Goal: Information Seeking & Learning: Learn about a topic

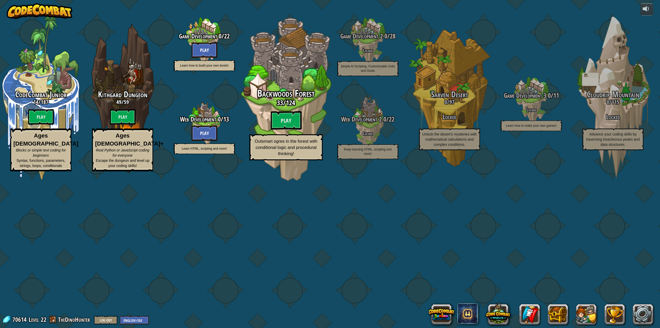
click at [290, 133] on div "Backwoods Forest 33 / 124 Play Outsmart ogres in the forest with conditional lo…" at bounding box center [286, 98] width 98 height 196
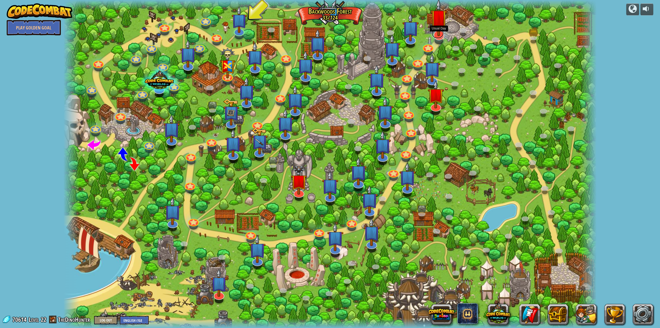
click at [439, 37] on link at bounding box center [438, 33] width 12 height 10
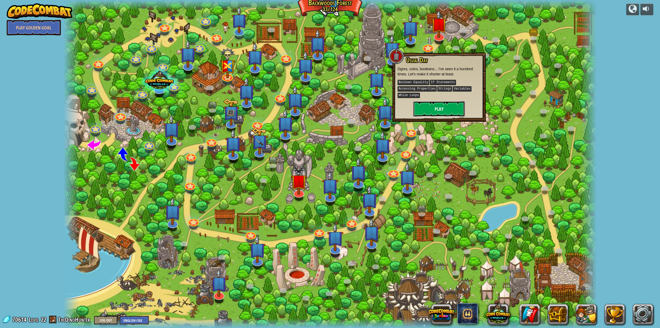
click at [431, 110] on button "Play" at bounding box center [439, 108] width 52 height 15
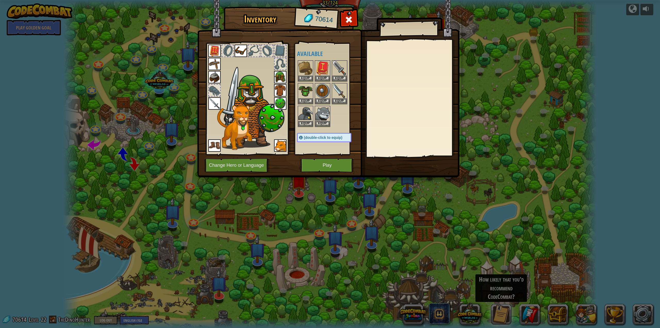
click at [645, 9] on div "Inventory 70614 Available Equip Equip Equip Equip Equip Equip Equip Equip Equip…" at bounding box center [330, 164] width 660 height 328
click at [650, 10] on div "Inventory 70614 Available Equip Equip Equip Equip Equip Equip Equip Equip Equip…" at bounding box center [330, 164] width 660 height 328
click at [348, 20] on span at bounding box center [349, 19] width 8 height 8
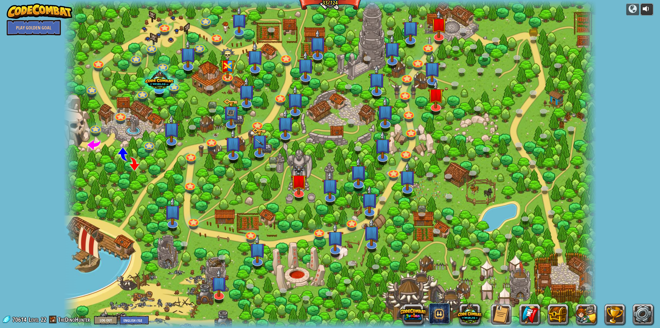
click at [647, 7] on div at bounding box center [647, 9] width 8 height 8
click at [649, 9] on div at bounding box center [647, 9] width 8 height 8
click at [648, 10] on div at bounding box center [647, 9] width 8 height 8
click at [640, 313] on link at bounding box center [643, 314] width 21 height 21
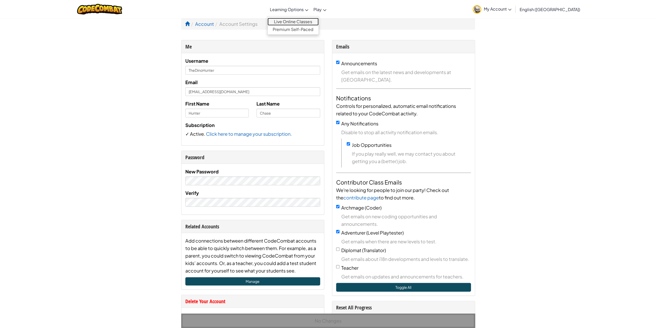
click at [305, 23] on link "Live Online Classes" at bounding box center [293, 22] width 51 height 8
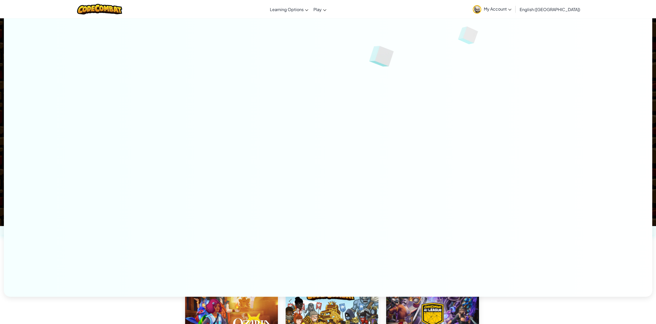
scroll to position [258, 0]
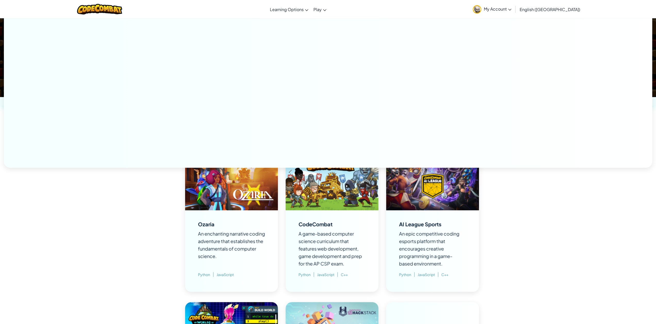
click at [252, 188] on img at bounding box center [231, 184] width 93 height 52
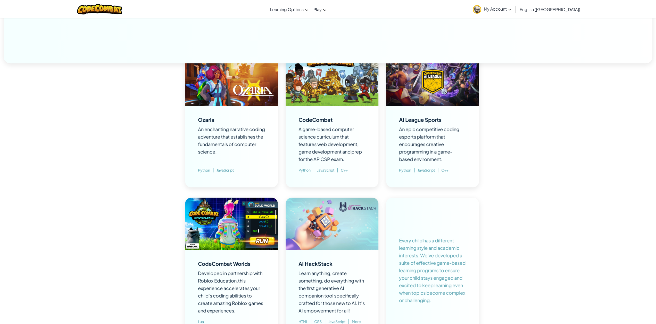
scroll to position [361, 0]
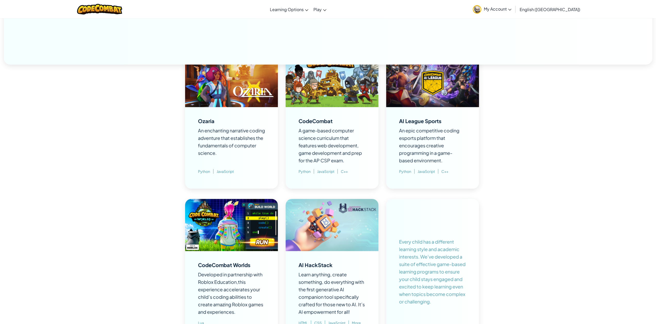
click at [226, 171] on span "JavaScript" at bounding box center [224, 171] width 20 height 5
click at [219, 140] on span "An enchanting narrative coding adventure that establishes the fundamentals of c…" at bounding box center [231, 141] width 67 height 28
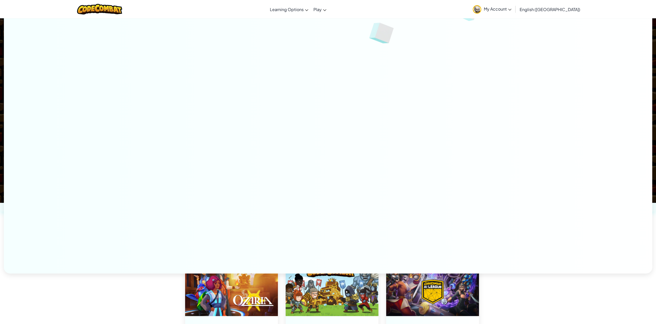
scroll to position [181, 0]
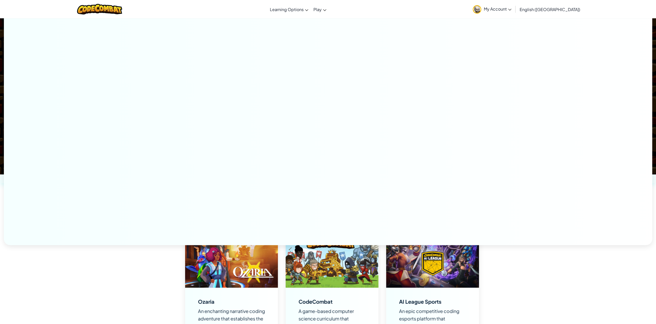
drag, startPoint x: 654, startPoint y: 163, endPoint x: 652, endPoint y: 195, distance: 32.3
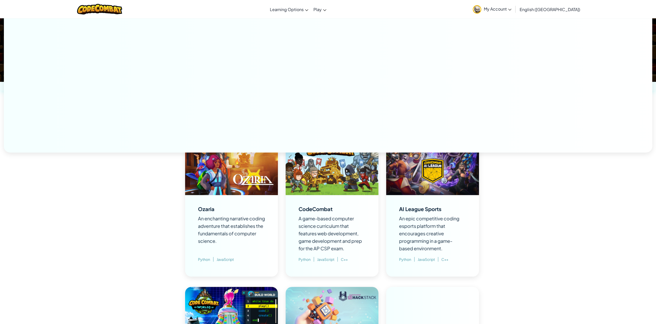
scroll to position [335, 0]
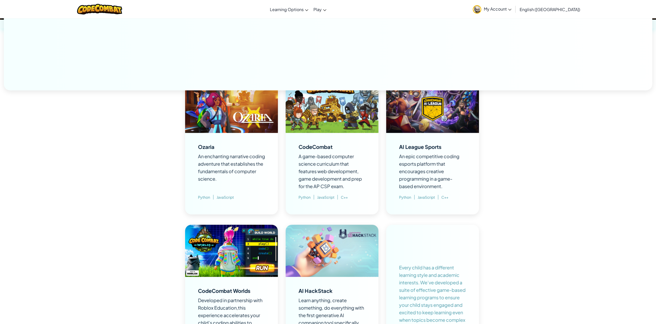
click at [242, 142] on div "Ozaria An enchanting narrative coding adventure that establishes the fundamenta…" at bounding box center [231, 173] width 93 height 81
click at [249, 113] on img at bounding box center [231, 106] width 93 height 52
click at [203, 197] on span "Python" at bounding box center [205, 197] width 15 height 5
click at [343, 195] on span "C++" at bounding box center [343, 197] width 10 height 5
click at [348, 194] on p "Python JavaScript C++" at bounding box center [323, 196] width 49 height 7
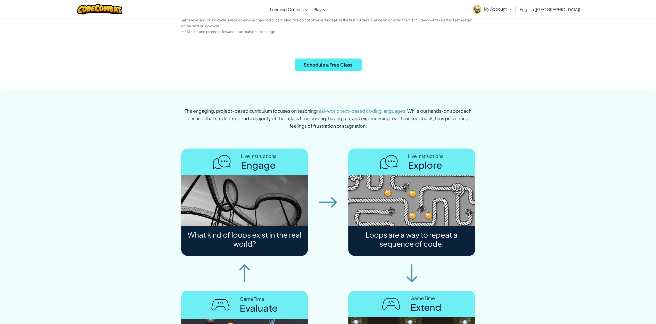
scroll to position [1470, 0]
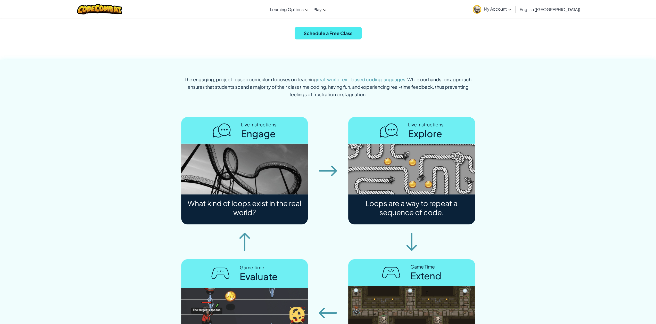
click at [237, 136] on div "Live Instructions Engage" at bounding box center [245, 130] width 64 height 18
click at [415, 176] on img at bounding box center [411, 169] width 127 height 51
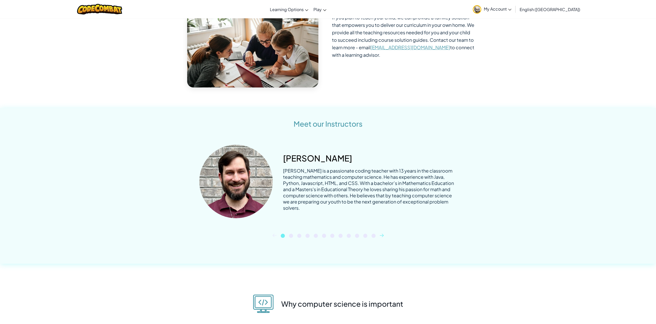
scroll to position [1986, 0]
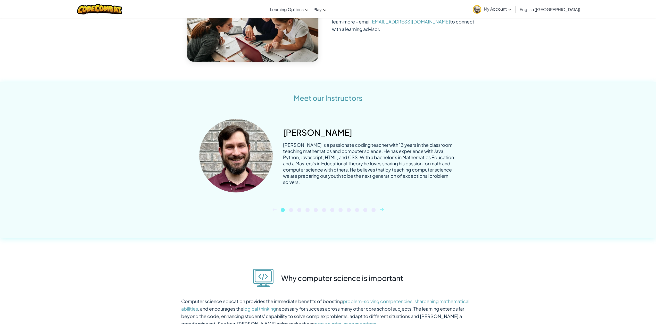
click at [382, 208] on icon at bounding box center [382, 209] width 4 height 3
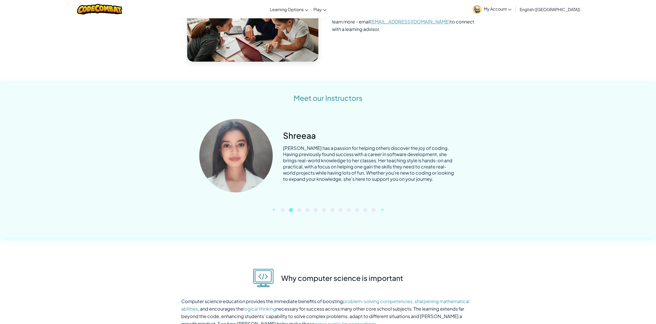
click at [382, 208] on icon at bounding box center [382, 209] width 4 height 3
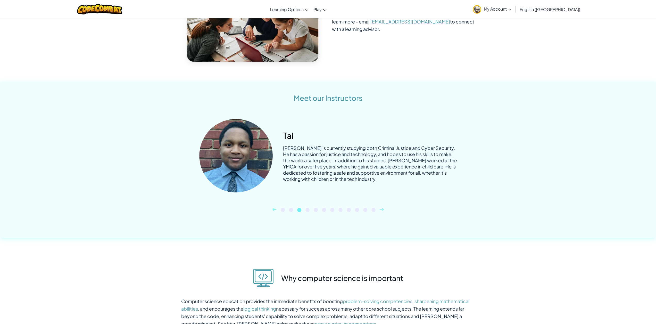
click at [382, 208] on icon at bounding box center [382, 209] width 4 height 3
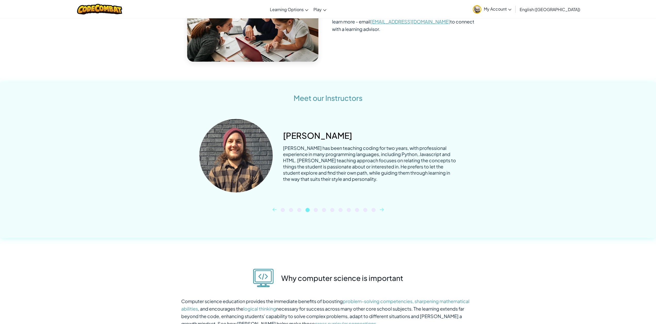
click at [382, 208] on icon at bounding box center [382, 209] width 4 height 3
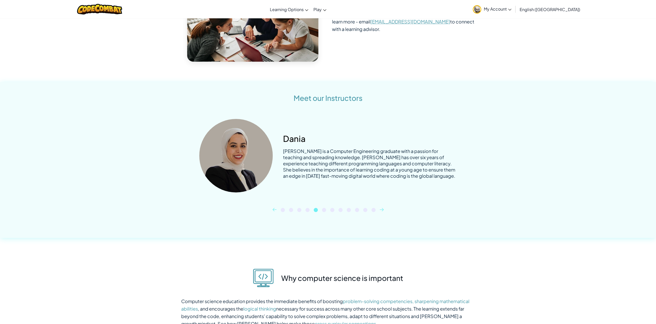
click at [382, 208] on icon at bounding box center [382, 209] width 4 height 3
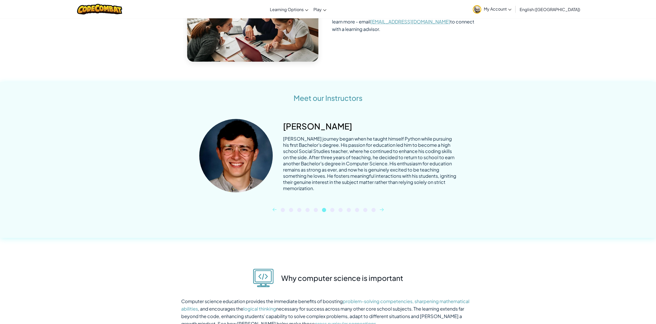
click at [382, 200] on div "[PERSON_NAME] journey began when he taught himself Python while pursuing his fi…" at bounding box center [328, 161] width 294 height 94
click at [382, 208] on icon at bounding box center [382, 209] width 4 height 3
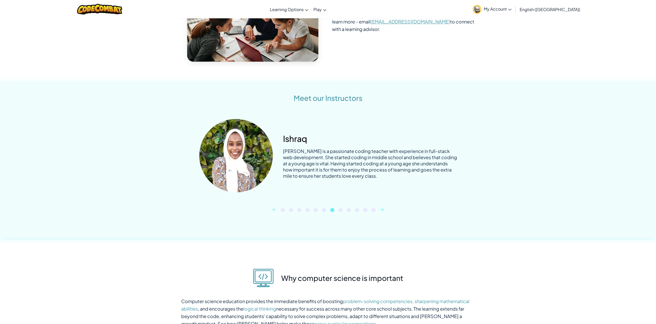
click at [382, 208] on icon at bounding box center [382, 209] width 4 height 3
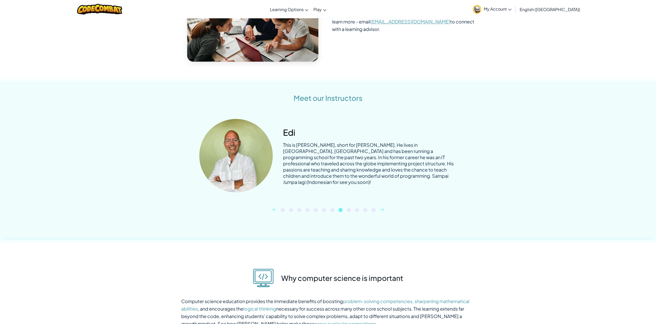
click at [382, 208] on icon at bounding box center [382, 209] width 4 height 3
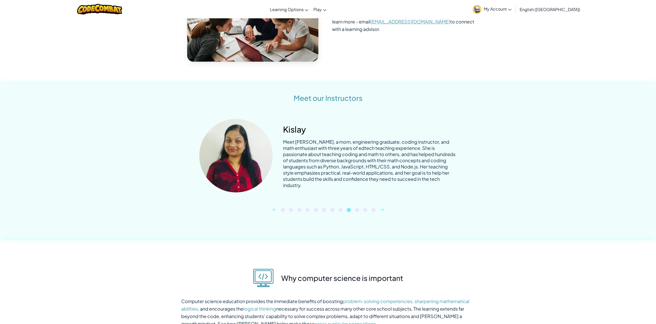
click at [382, 208] on icon at bounding box center [382, 209] width 4 height 3
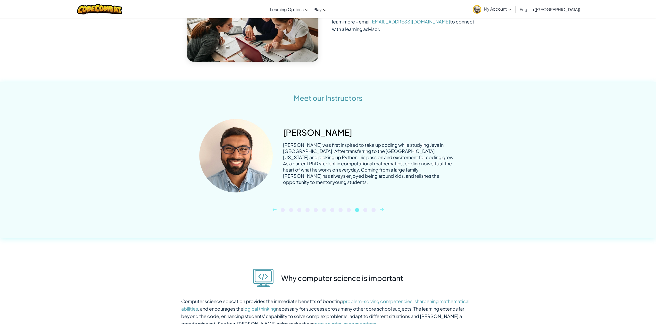
click at [382, 208] on icon at bounding box center [382, 209] width 4 height 3
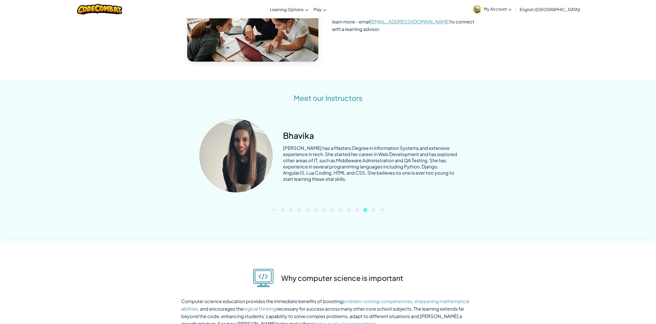
click at [382, 208] on icon at bounding box center [382, 209] width 4 height 3
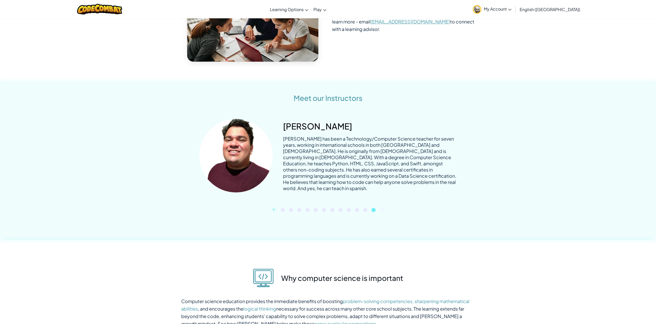
click at [382, 208] on icon at bounding box center [382, 209] width 4 height 3
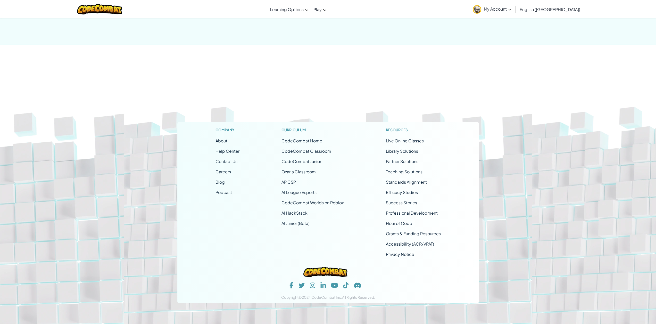
scroll to position [3801, 0]
click at [303, 172] on link "Ozaria Classroom" at bounding box center [299, 171] width 34 height 5
